Goal: Task Accomplishment & Management: Manage account settings

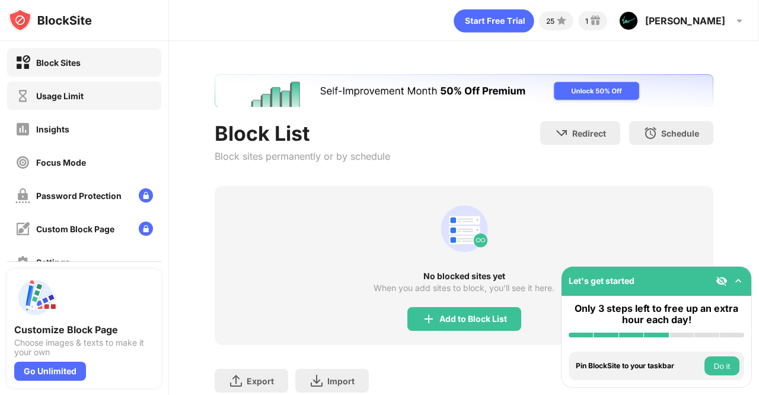
click at [97, 93] on div "Usage Limit" at bounding box center [84, 95] width 154 height 28
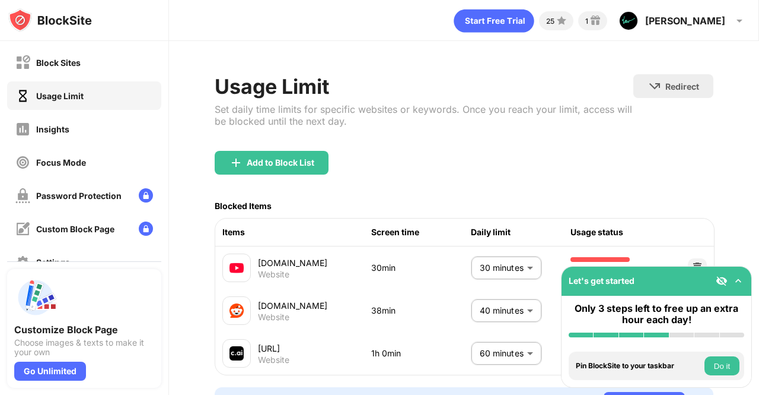
click at [466, 265] on body "Block Sites Usage Limit Insights Focus Mode Password Protection Custom Block Pa…" at bounding box center [379, 197] width 759 height 395
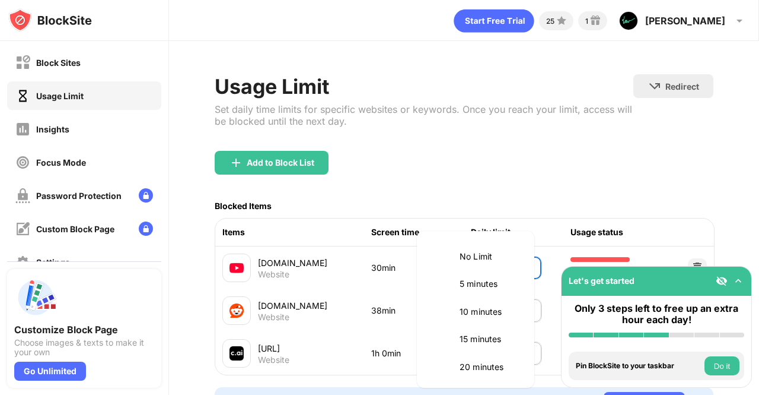
scroll to position [112, 0]
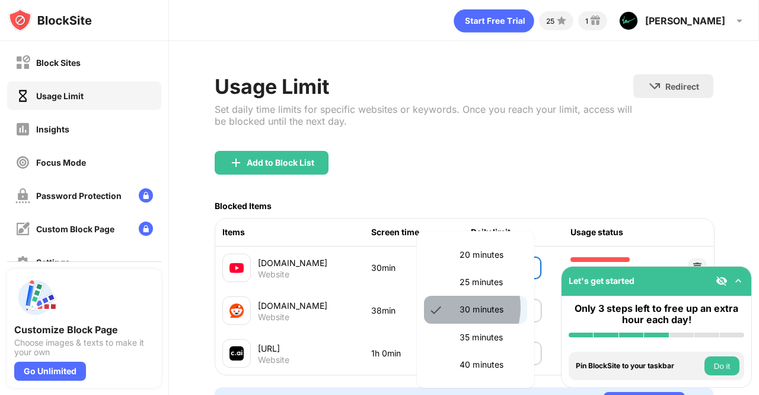
click at [453, 307] on li "30 minutes" at bounding box center [475, 308] width 103 height 27
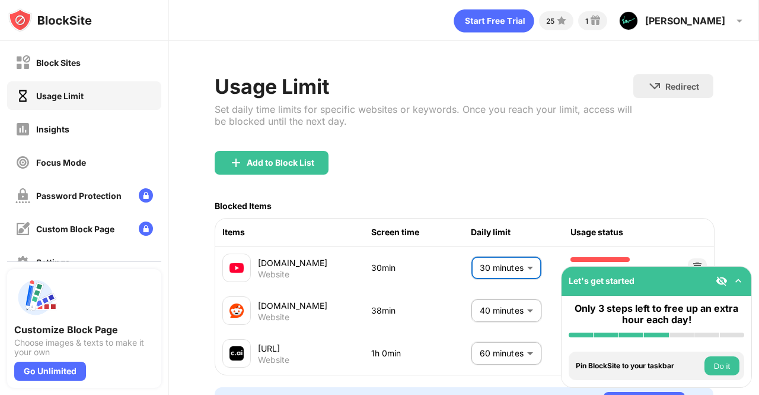
click at [519, 263] on body "Block Sites Usage Limit Insights Focus Mode Password Protection Custom Block Pa…" at bounding box center [379, 197] width 759 height 395
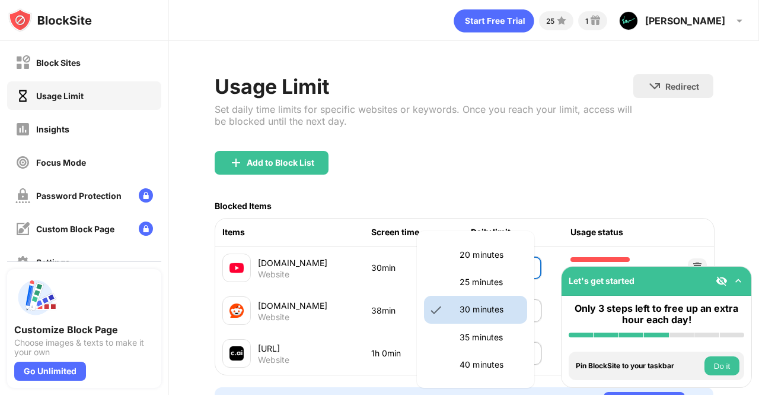
click at [502, 282] on p "25 minutes" at bounding box center [490, 281] width 61 height 13
type input "**"
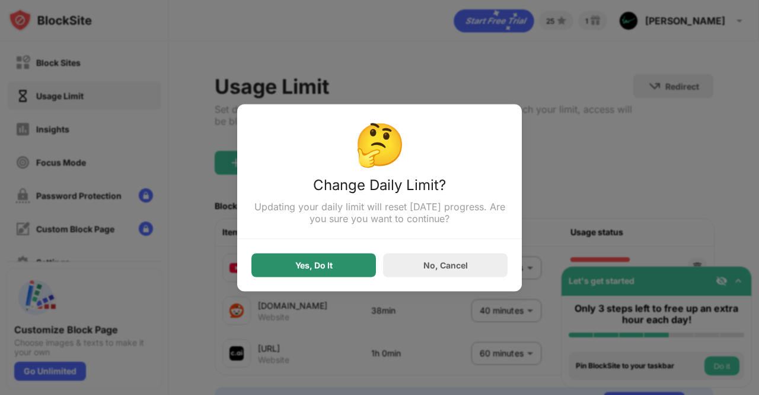
click at [338, 271] on div "Yes, Do It" at bounding box center [314, 265] width 125 height 24
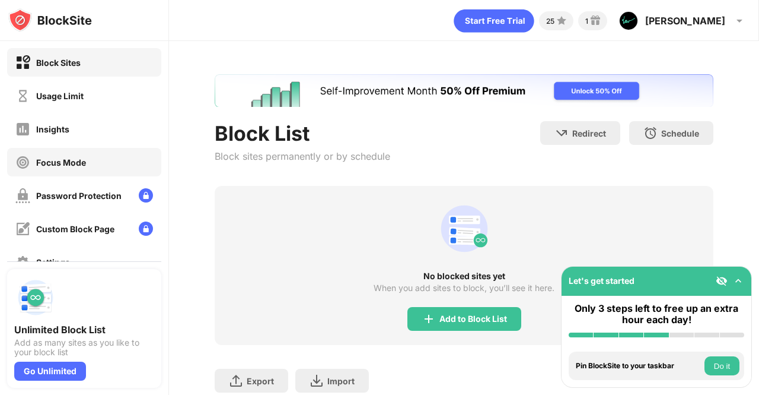
click at [93, 168] on div "Focus Mode" at bounding box center [84, 162] width 154 height 28
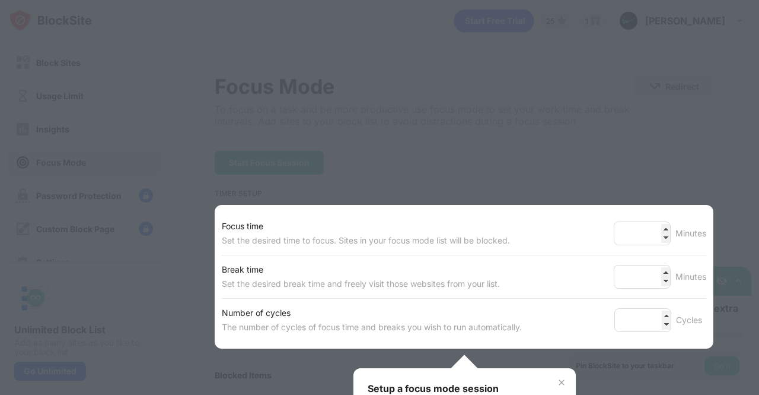
click at [107, 139] on div at bounding box center [379, 197] width 759 height 395
click at [629, 106] on div at bounding box center [379, 197] width 759 height 395
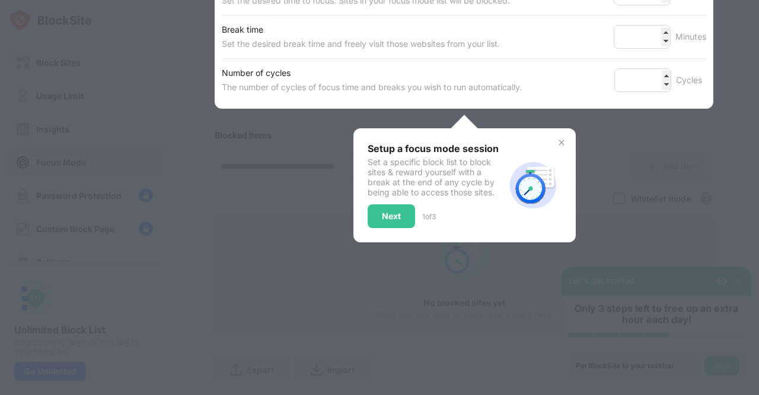
scroll to position [255, 0]
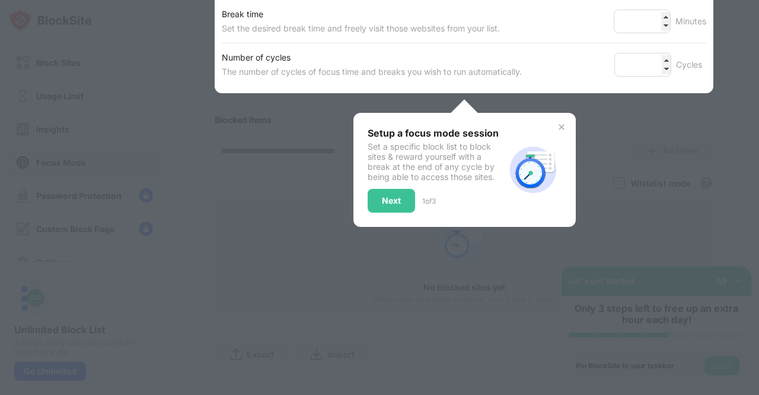
click at [557, 123] on img at bounding box center [561, 126] width 9 height 9
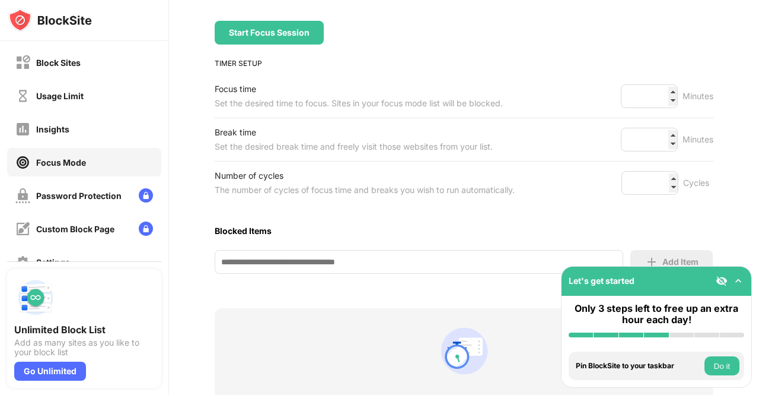
scroll to position [0, 0]
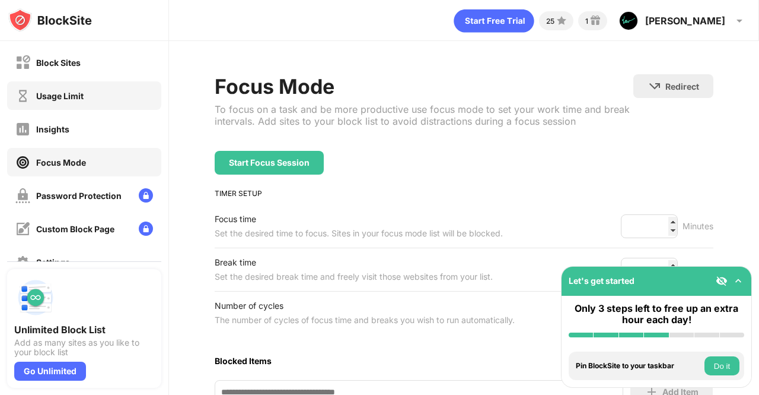
click at [68, 104] on div "Usage Limit" at bounding box center [84, 95] width 154 height 28
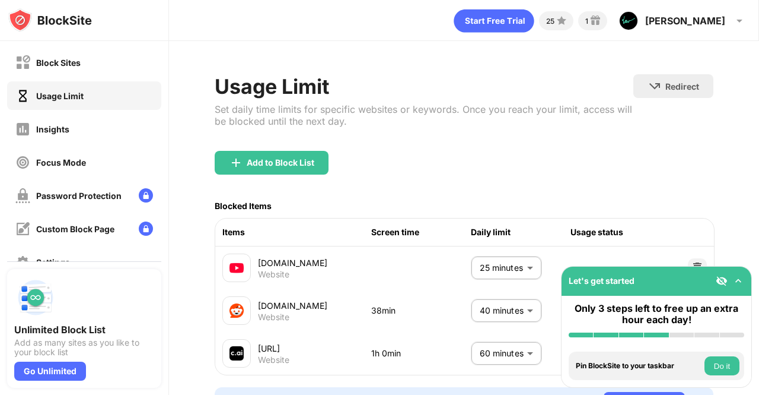
scroll to position [71, 0]
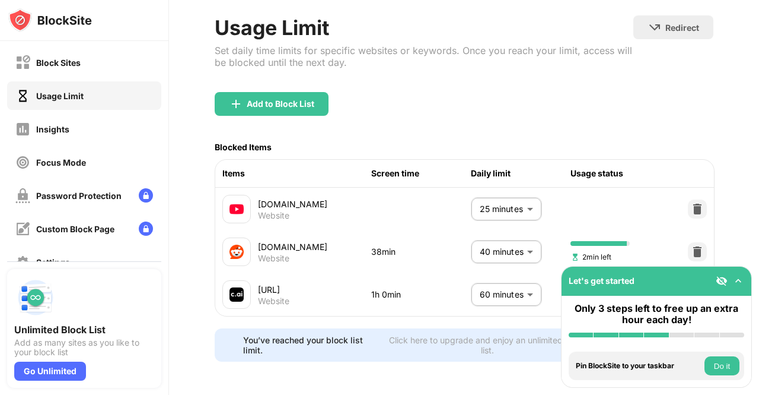
click at [511, 282] on body "Block Sites Usage Limit Insights Focus Mode Password Protection Custom Block Pa…" at bounding box center [379, 197] width 759 height 395
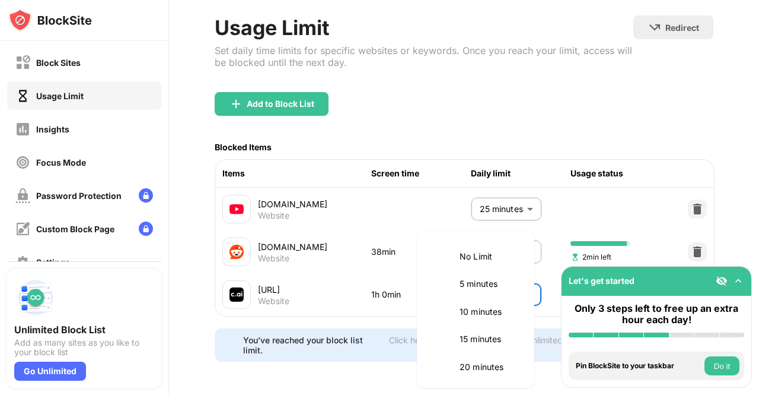
scroll to position [278, 0]
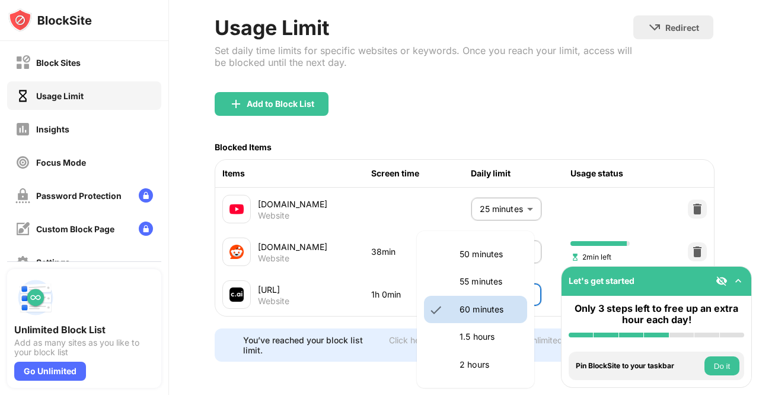
click at [488, 288] on li "55 minutes" at bounding box center [475, 281] width 103 height 27
type input "**"
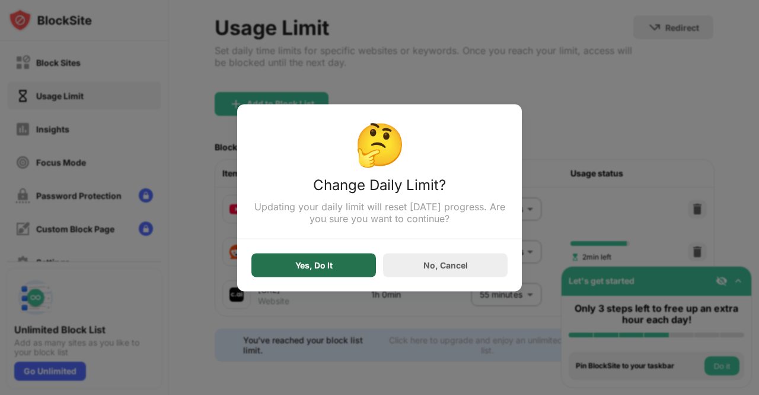
click at [367, 258] on div "Yes, Do It" at bounding box center [314, 265] width 125 height 24
